Goal: Book appointment/travel/reservation

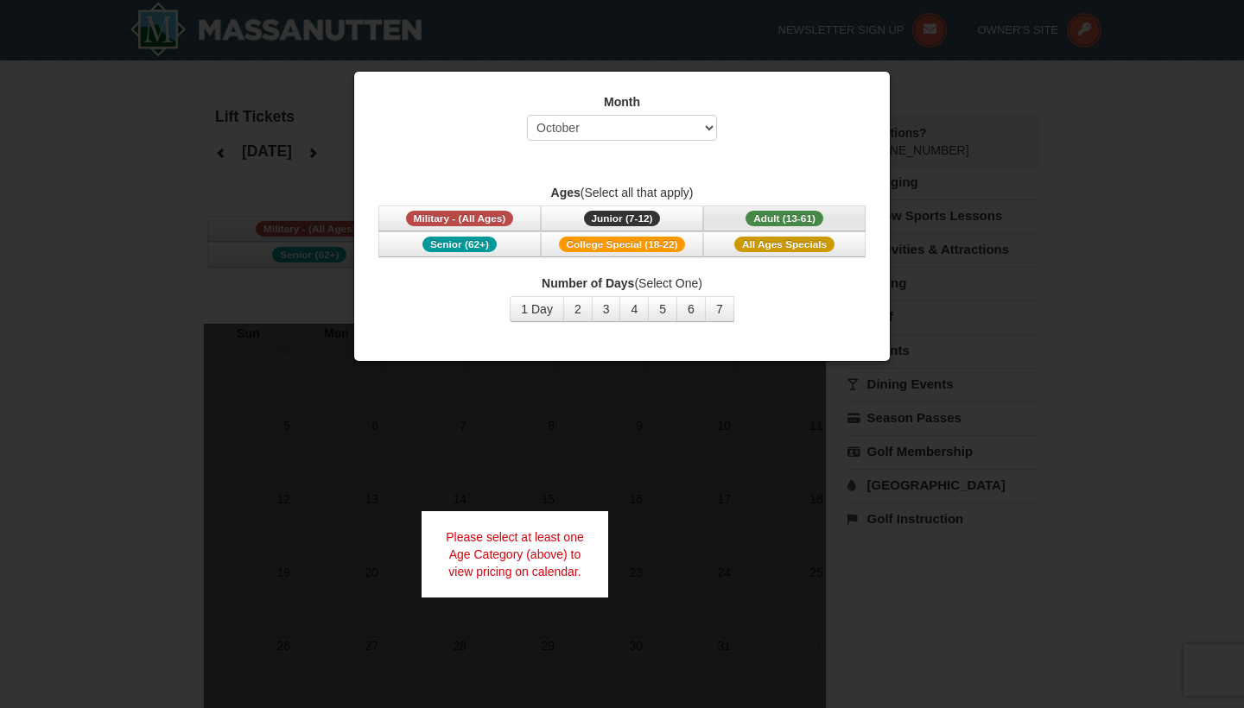
click at [784, 213] on span "Adult (13-61)" at bounding box center [785, 219] width 78 height 16
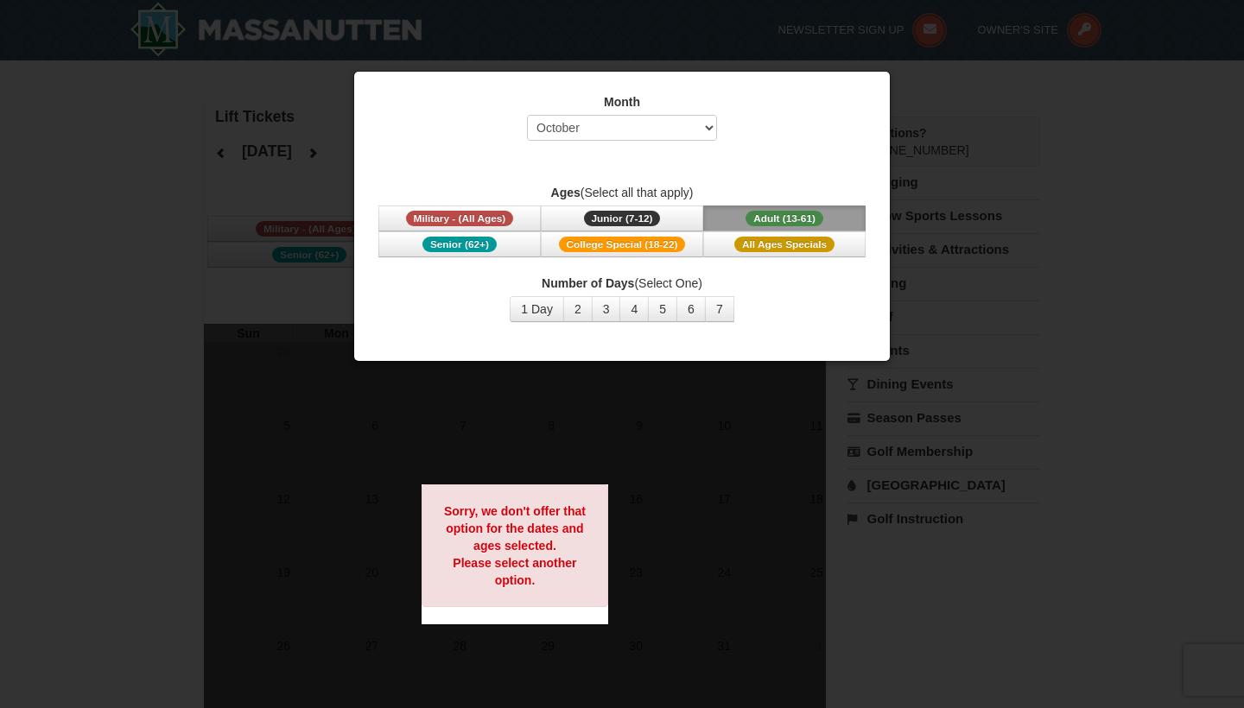
click at [771, 210] on button "Adult (13-61) (13 - 61)" at bounding box center [784, 219] width 162 height 26
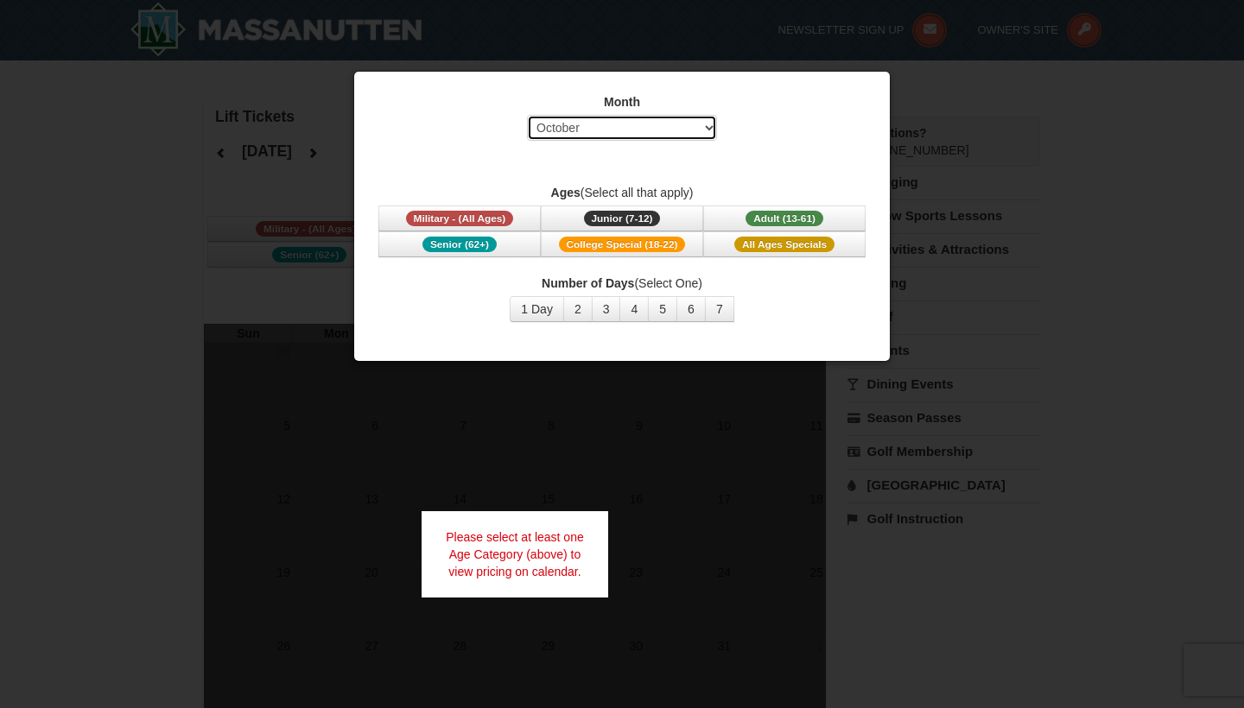
select select "12"
click at [766, 221] on span "Adult (13-61)" at bounding box center [785, 219] width 78 height 16
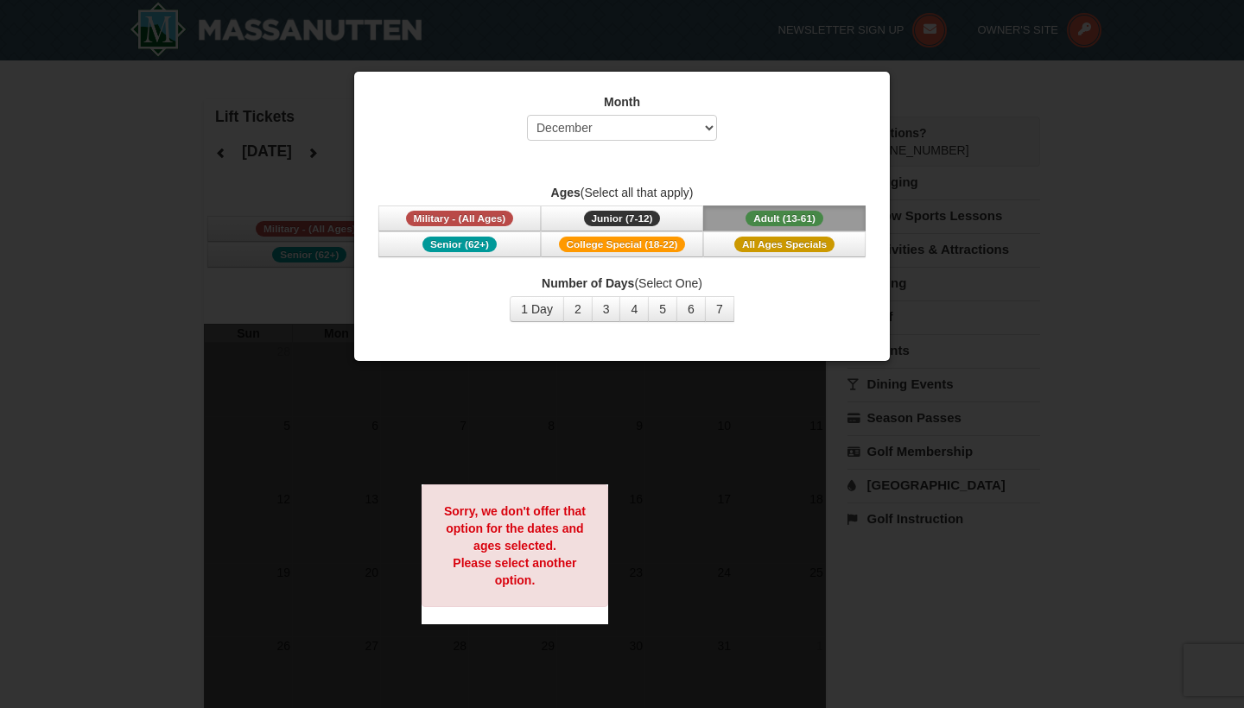
click at [766, 221] on span "Adult (13-61)" at bounding box center [785, 219] width 78 height 16
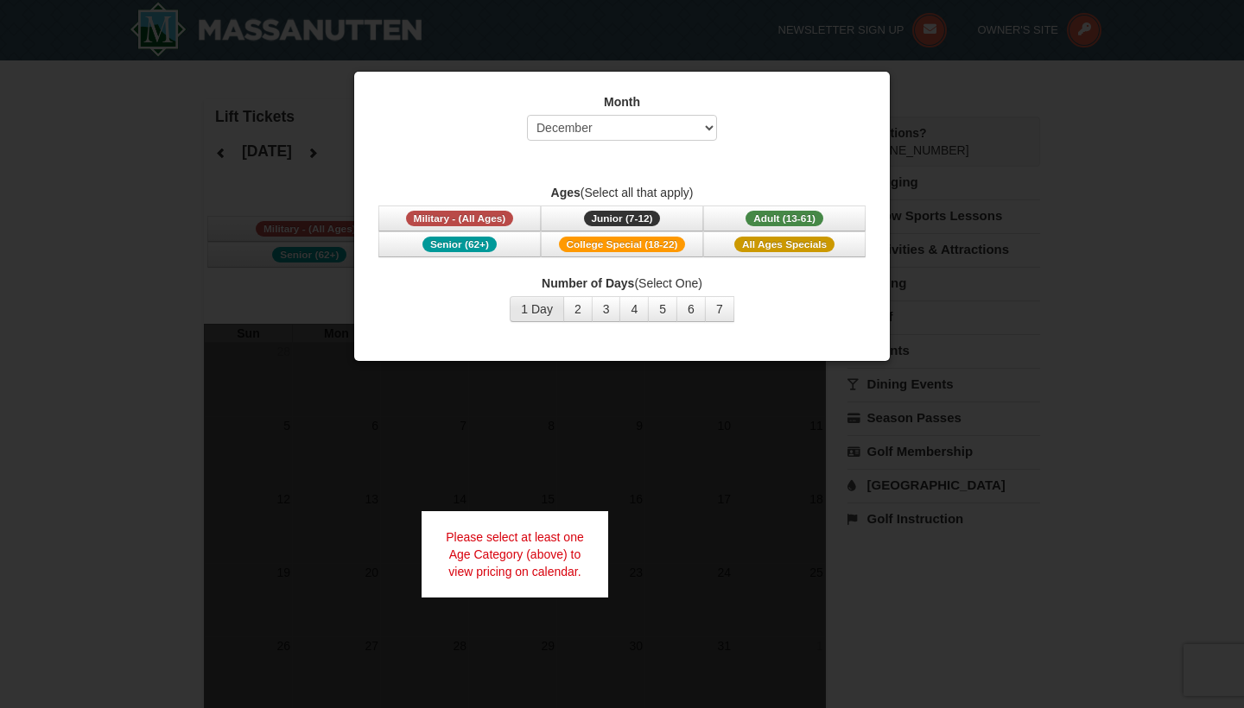
click at [554, 305] on button "1 Day" at bounding box center [537, 309] width 54 height 26
click at [794, 216] on span "Adult (13-61)" at bounding box center [785, 219] width 78 height 16
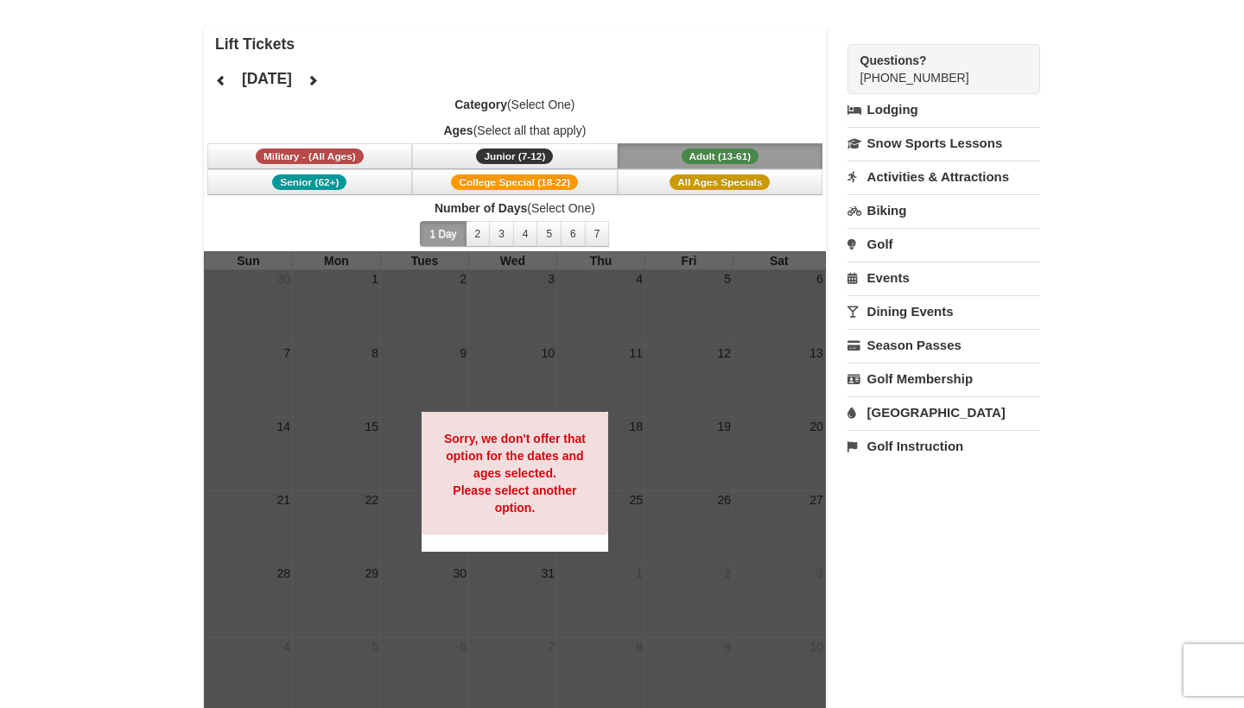
scroll to position [78, 0]
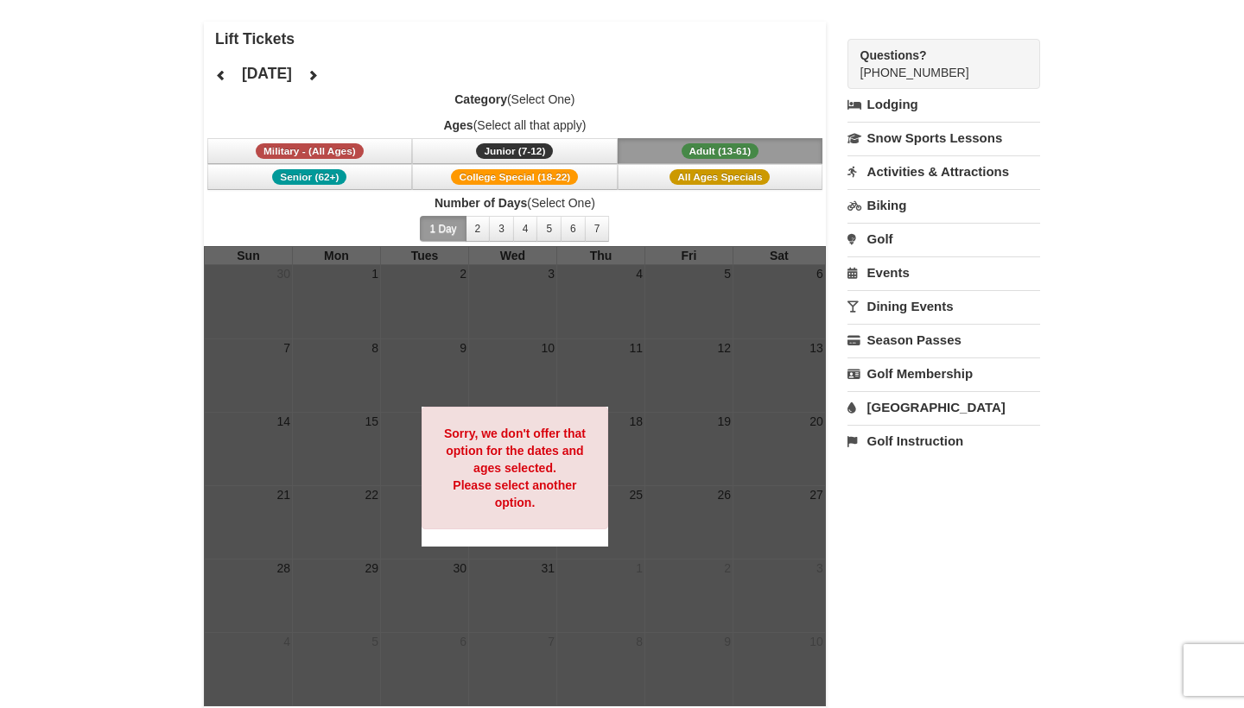
click at [330, 67] on button at bounding box center [312, 75] width 35 height 26
click at [227, 73] on button at bounding box center [221, 75] width 35 height 26
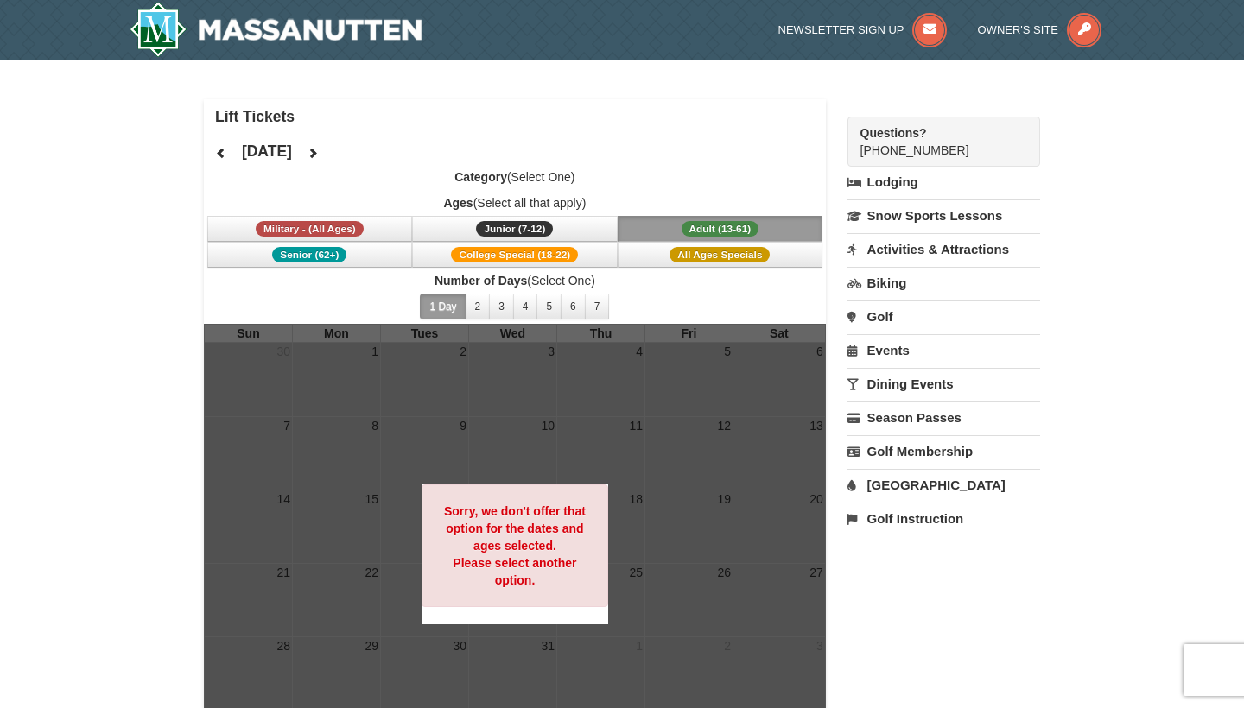
scroll to position [0, 0]
